Goal: Find specific page/section: Find specific page/section

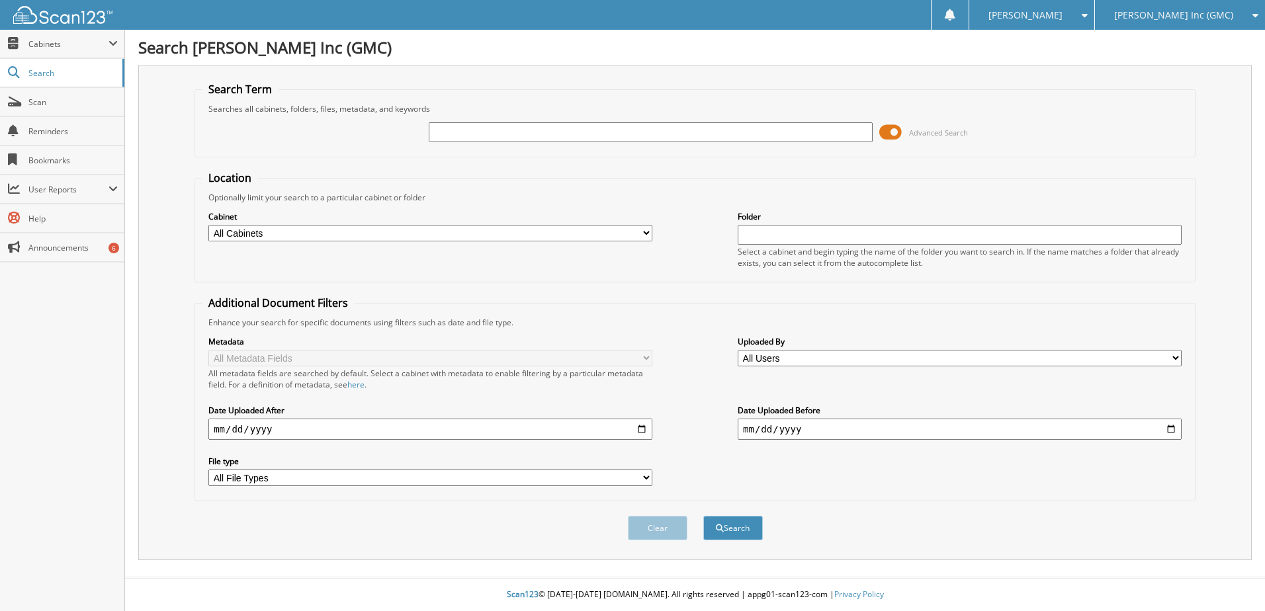
click at [474, 130] on input "text" at bounding box center [651, 132] width 444 height 20
type input "B20134"
click at [703, 516] on button "Search" at bounding box center [733, 528] width 60 height 24
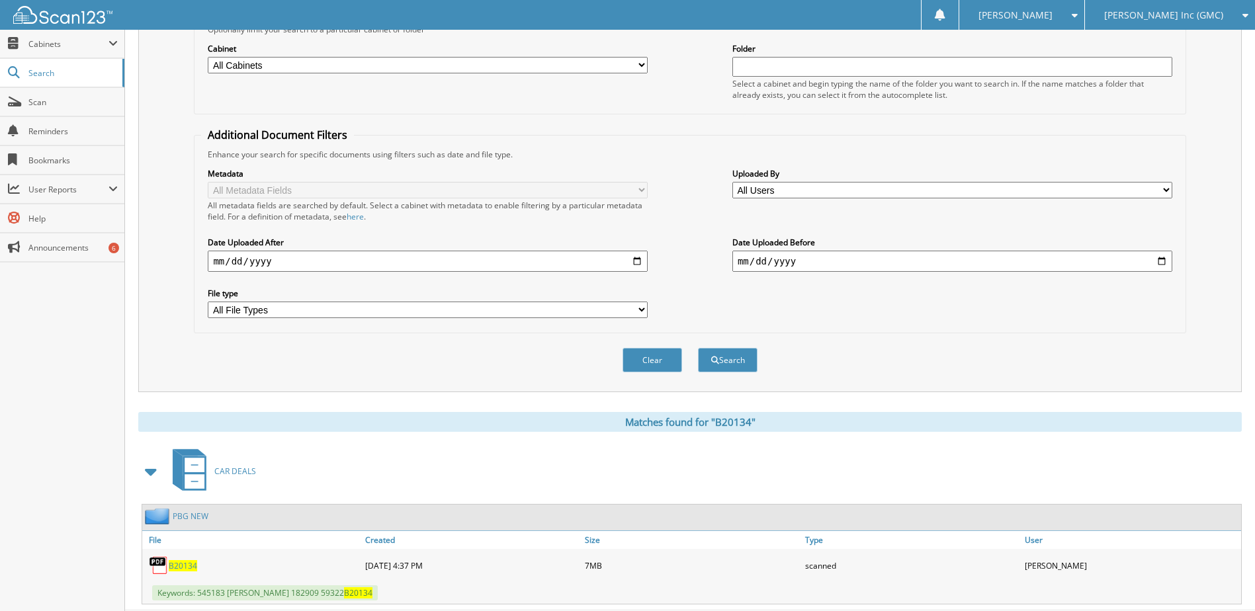
scroll to position [202, 0]
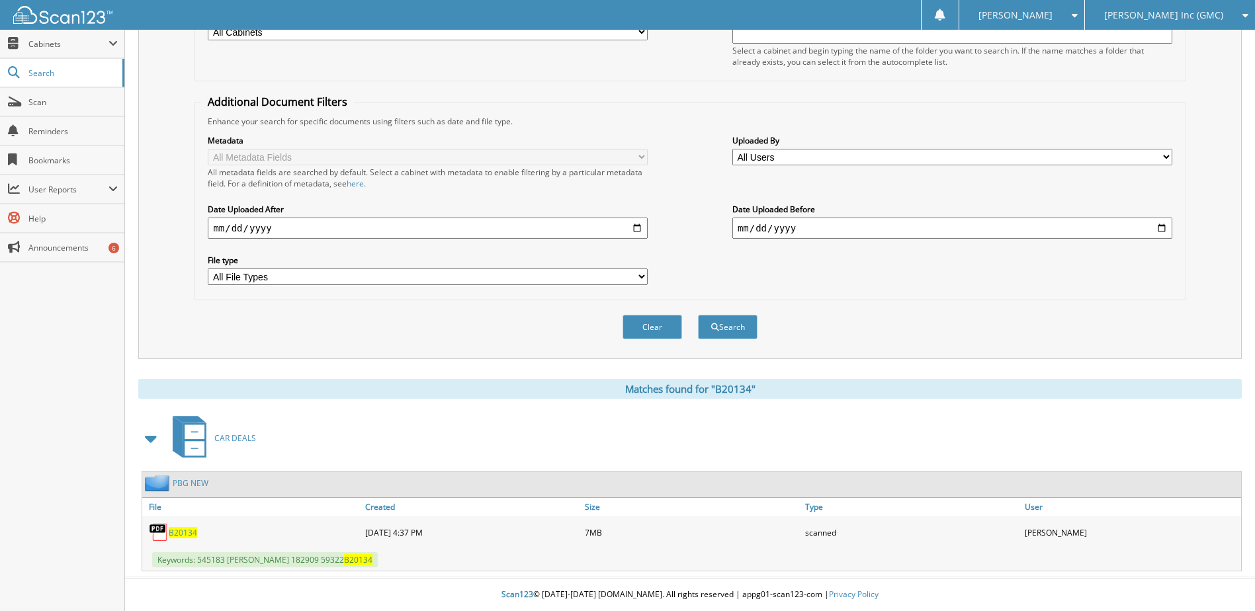
click at [179, 534] on span "B20134" at bounding box center [183, 532] width 28 height 11
